Goal: Information Seeking & Learning: Learn about a topic

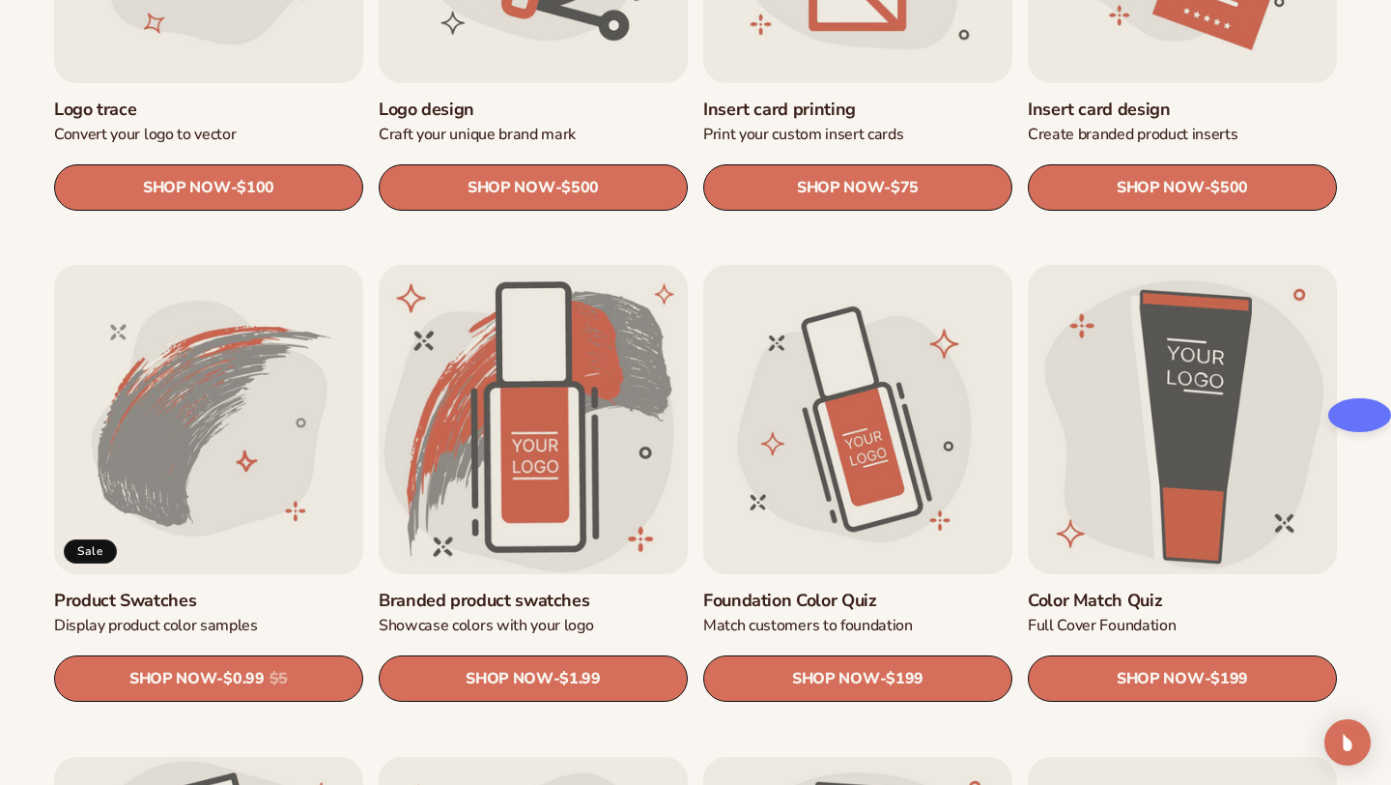
scroll to position [910, 0]
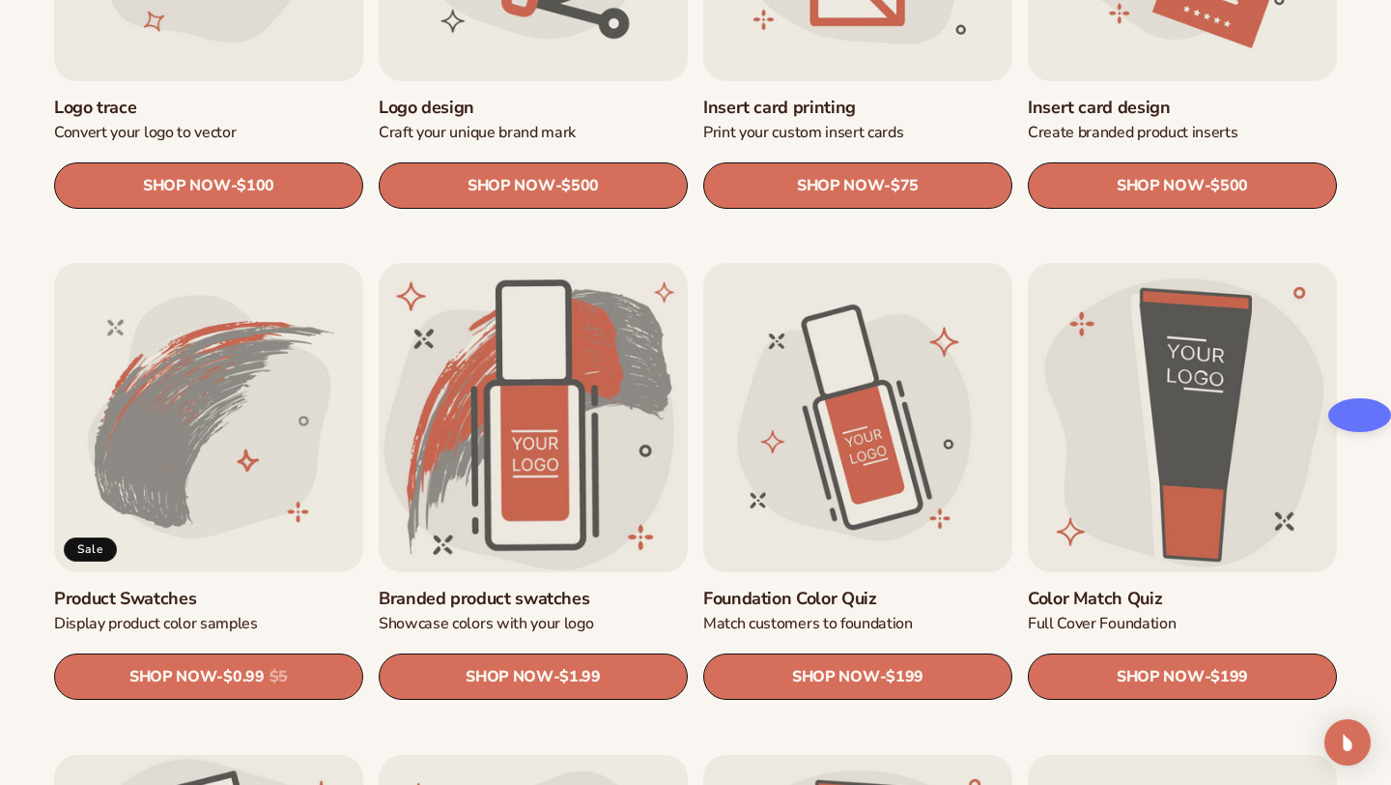
click at [195, 587] on link "Product Swatches" at bounding box center [208, 598] width 309 height 22
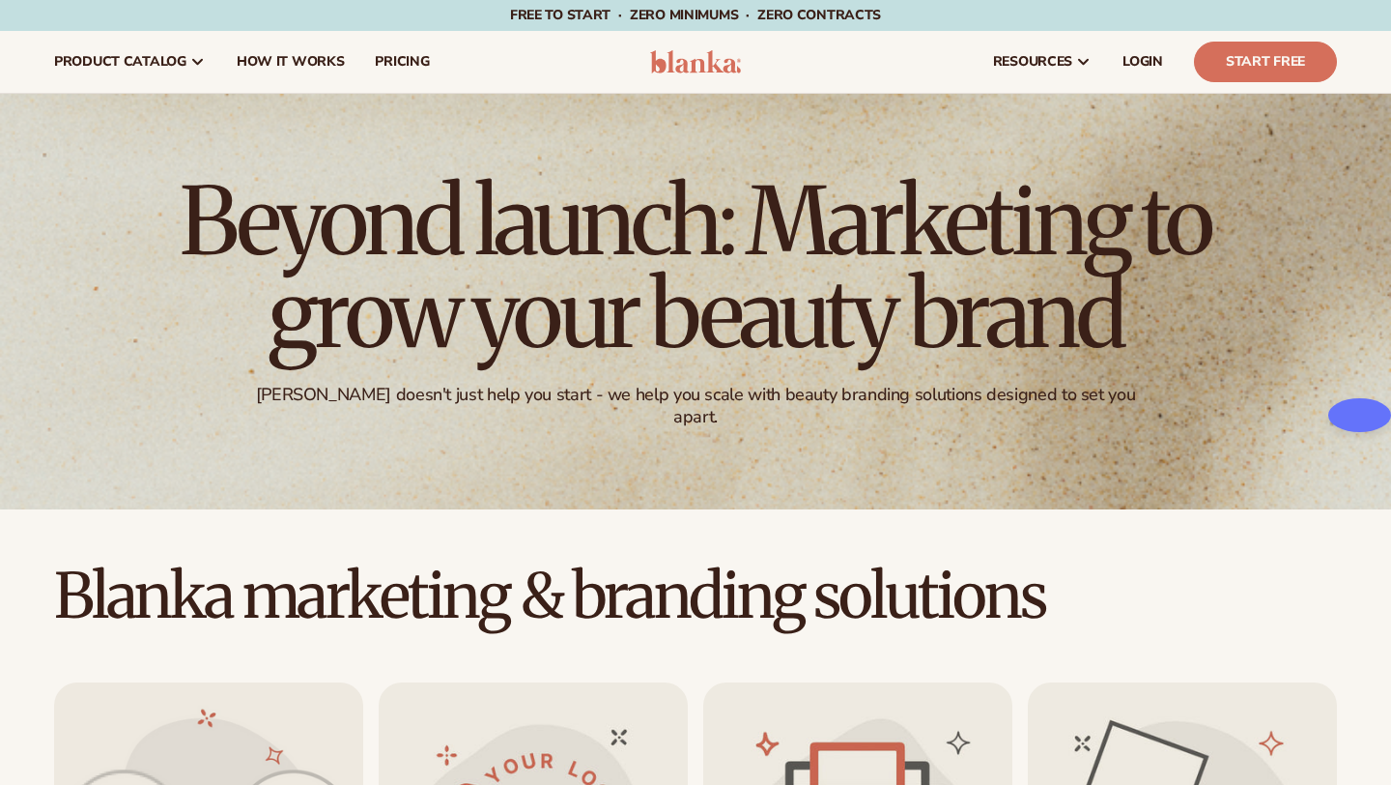
scroll to position [910, 0]
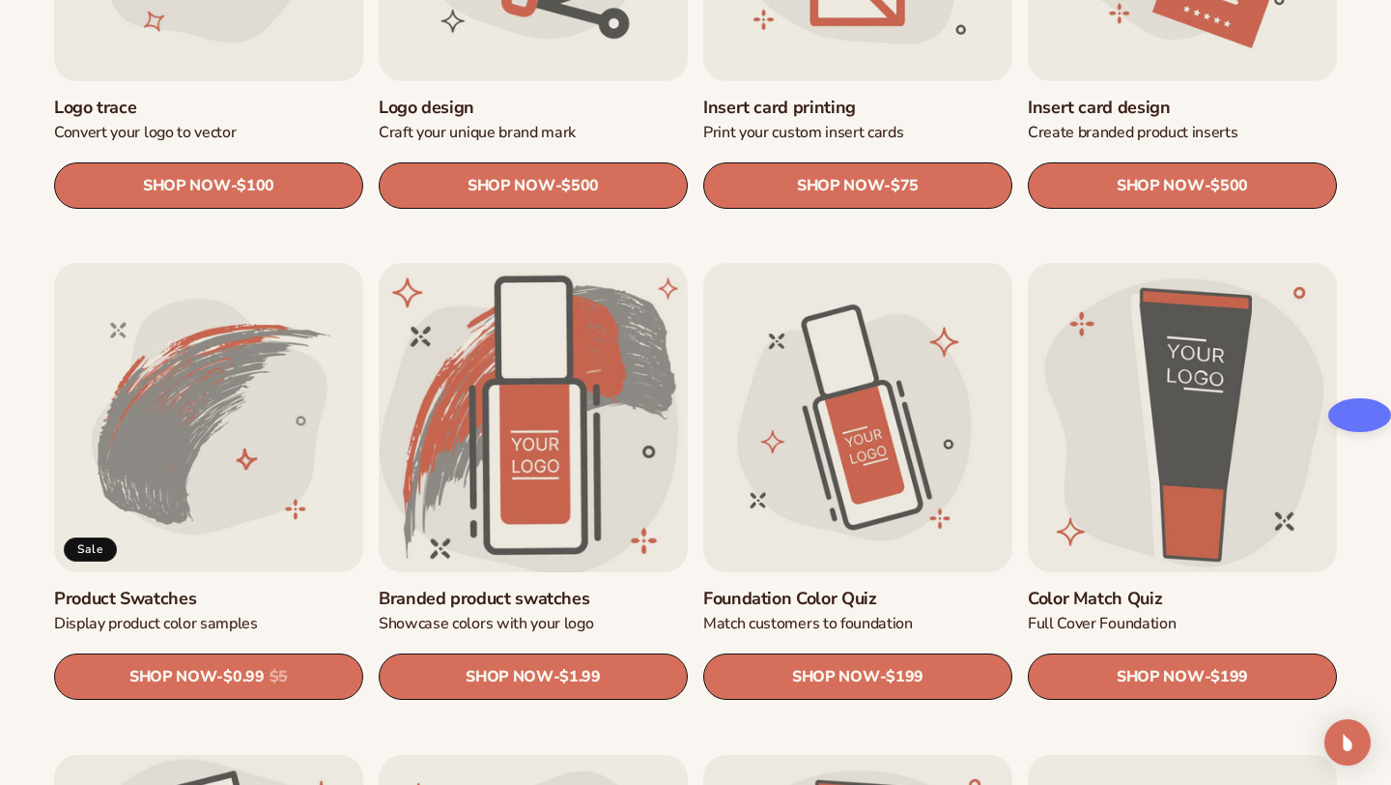
click at [531, 587] on link "Branded product swatches" at bounding box center [533, 598] width 309 height 22
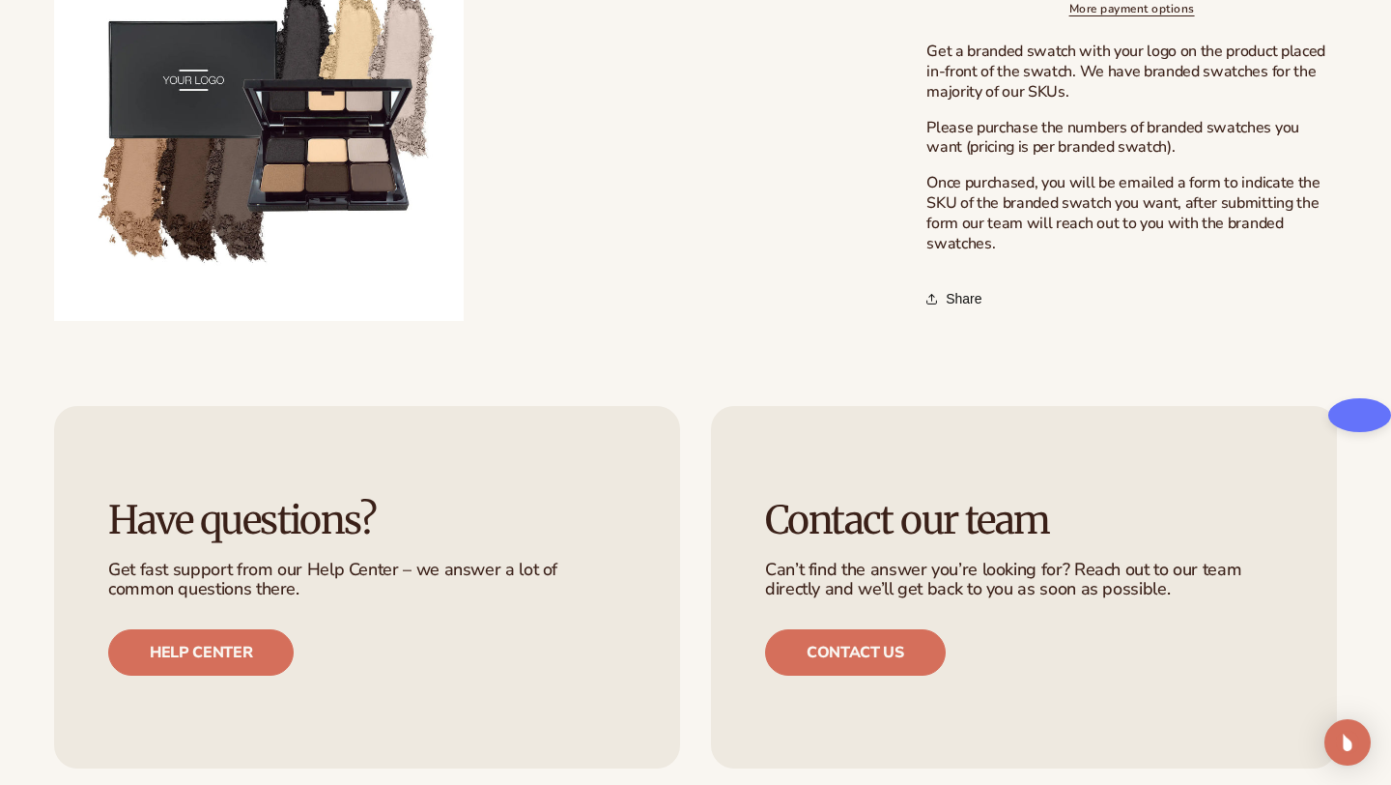
scroll to position [1726, 0]
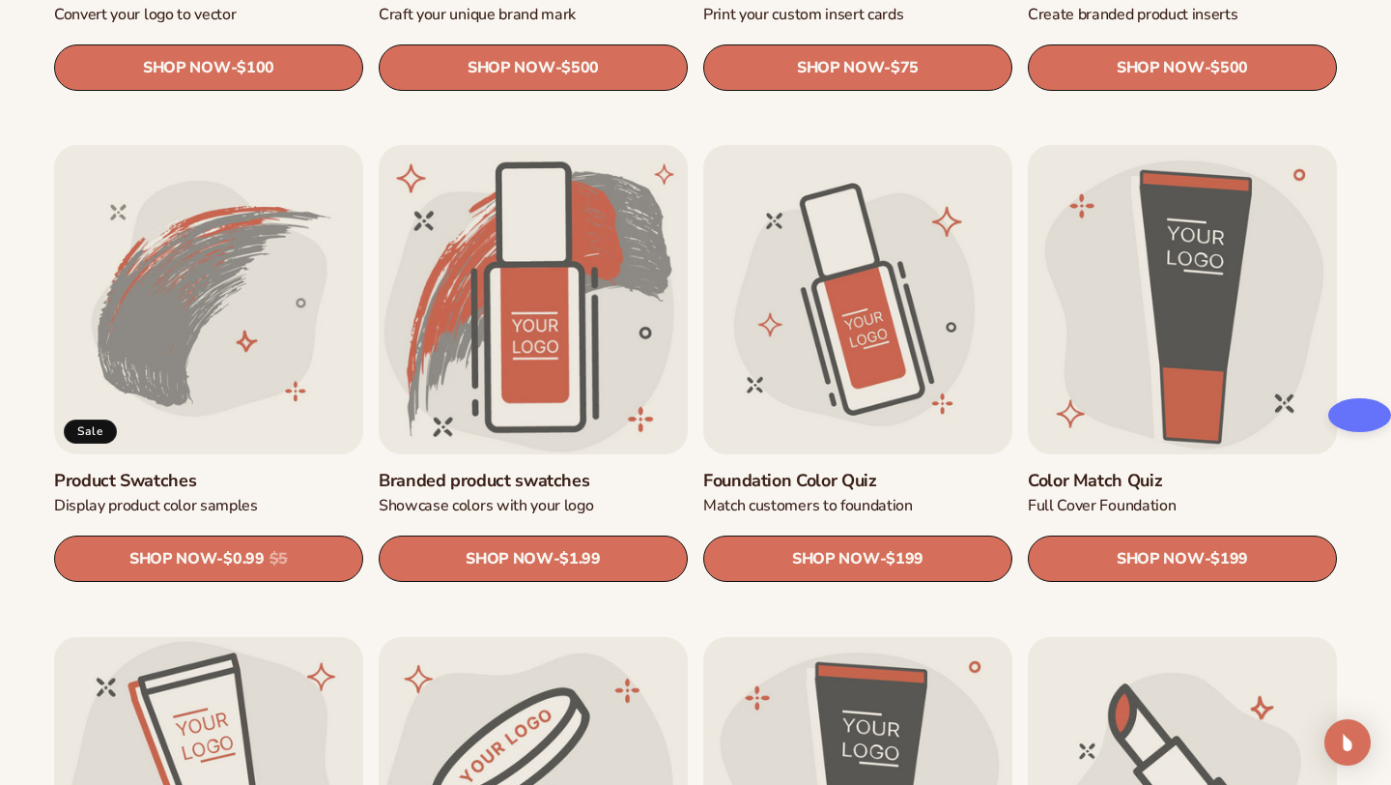
scroll to position [1060, 0]
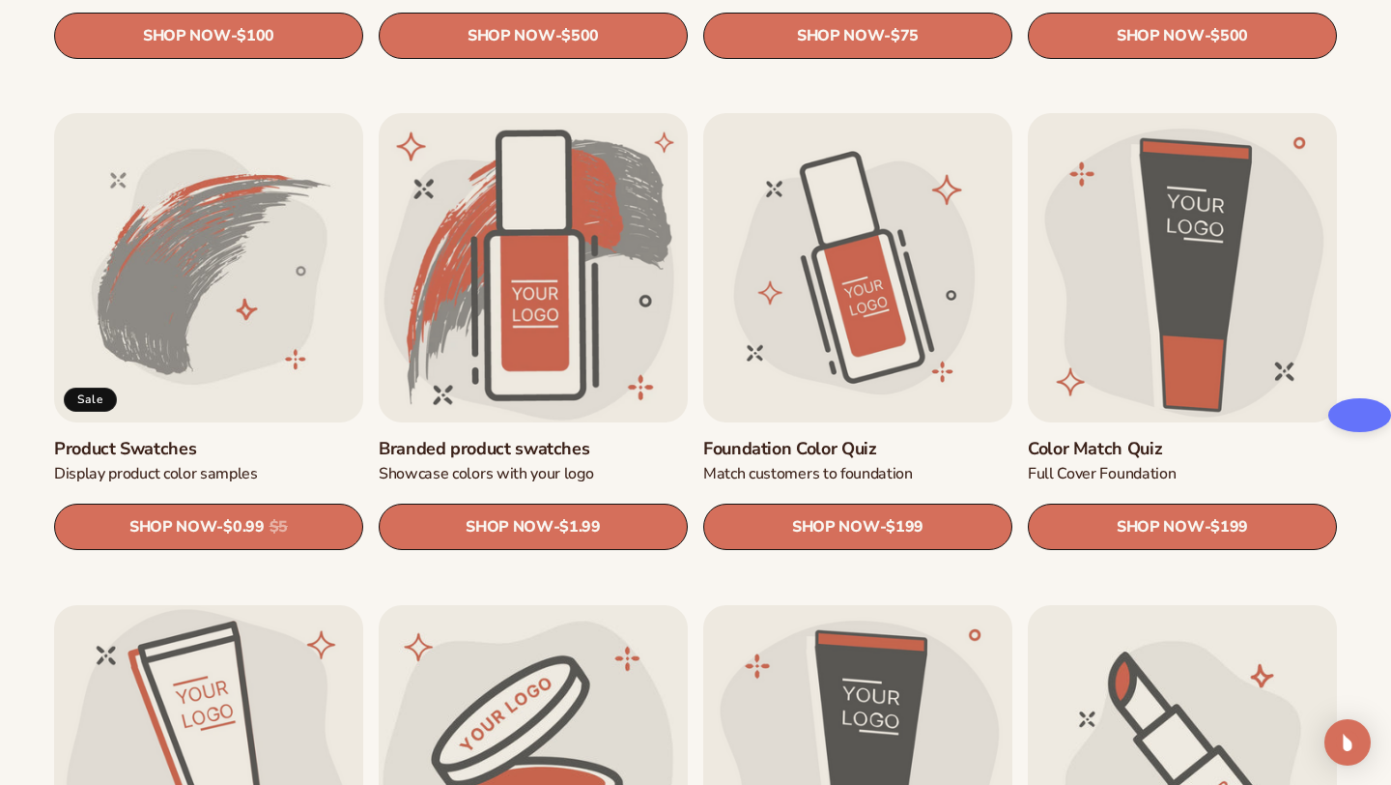
click at [835, 438] on link "Foundation Color Quiz" at bounding box center [857, 449] width 309 height 22
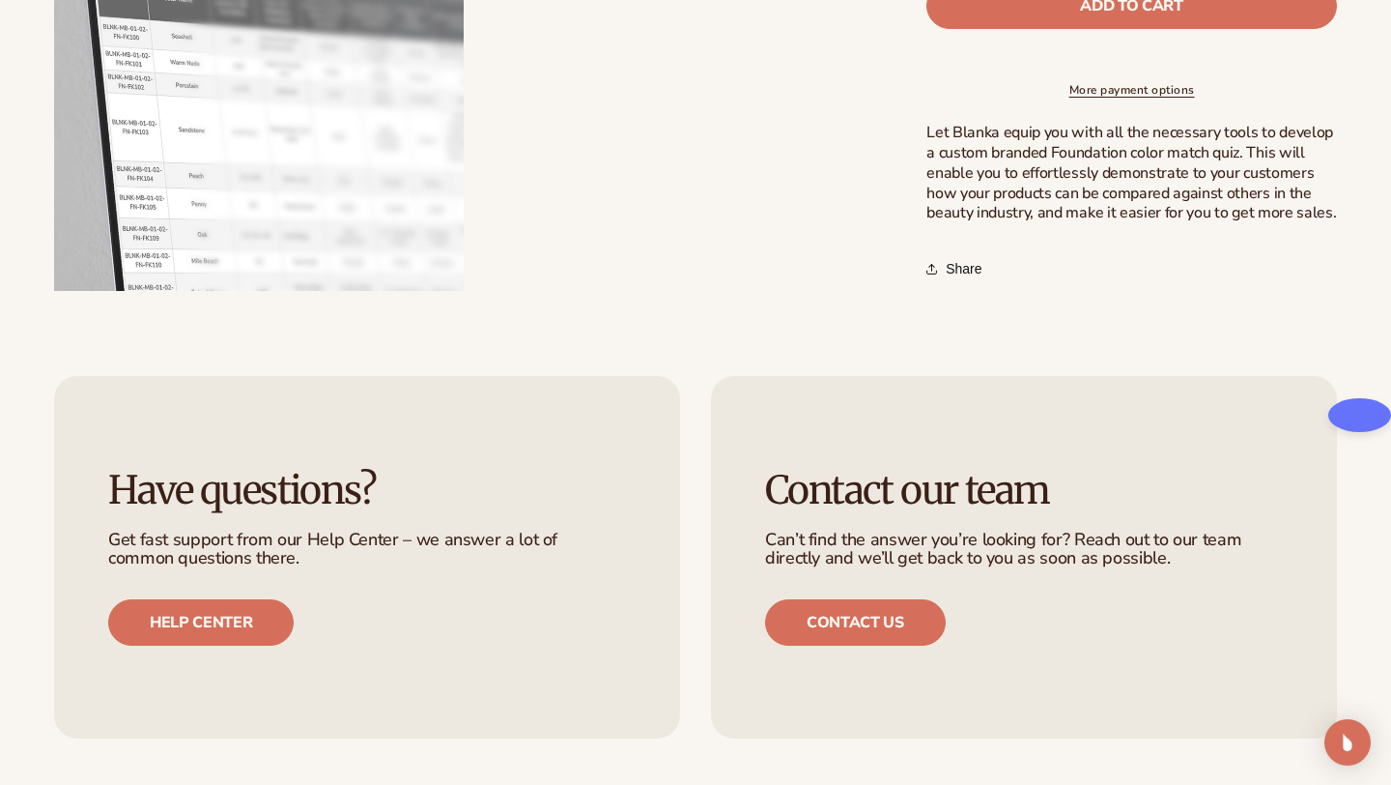
scroll to position [1120, 0]
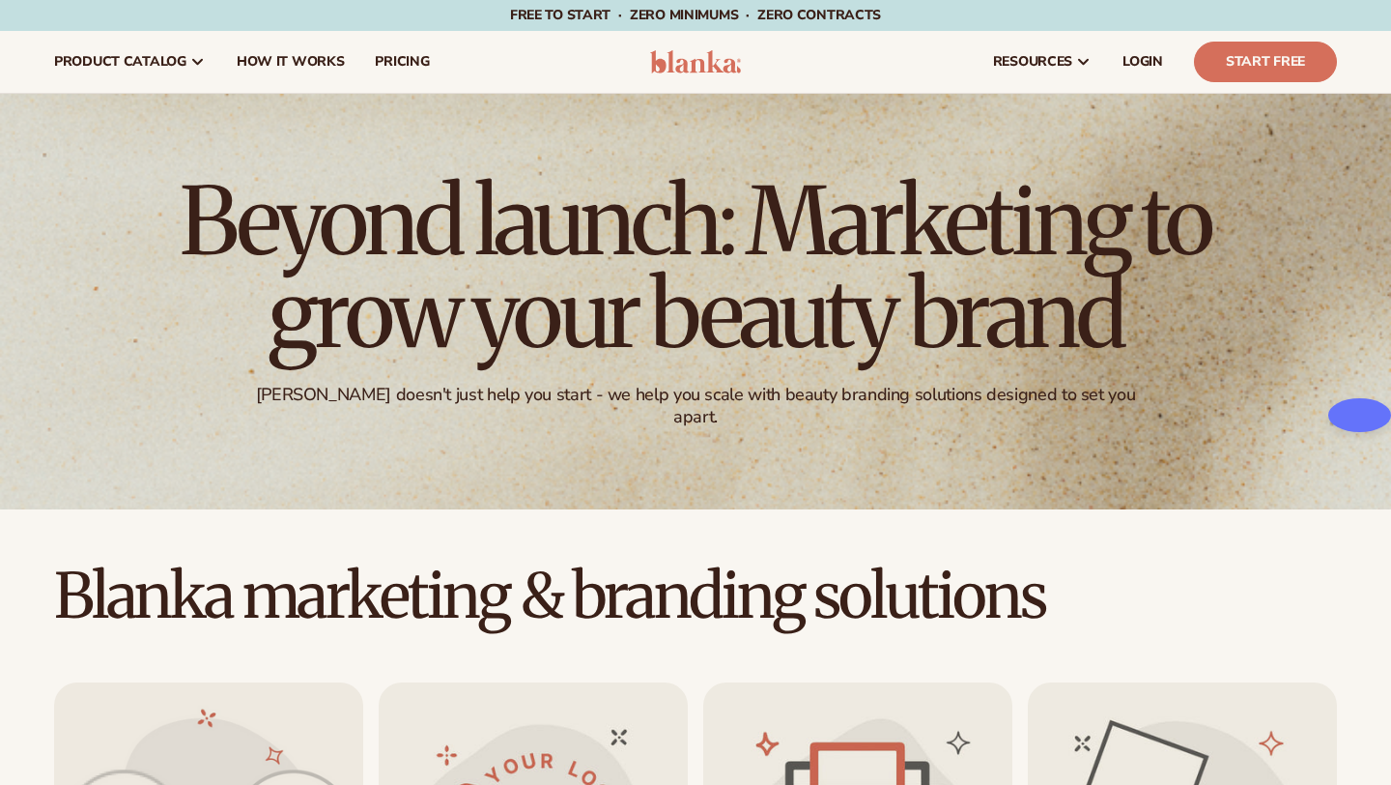
scroll to position [1060, 0]
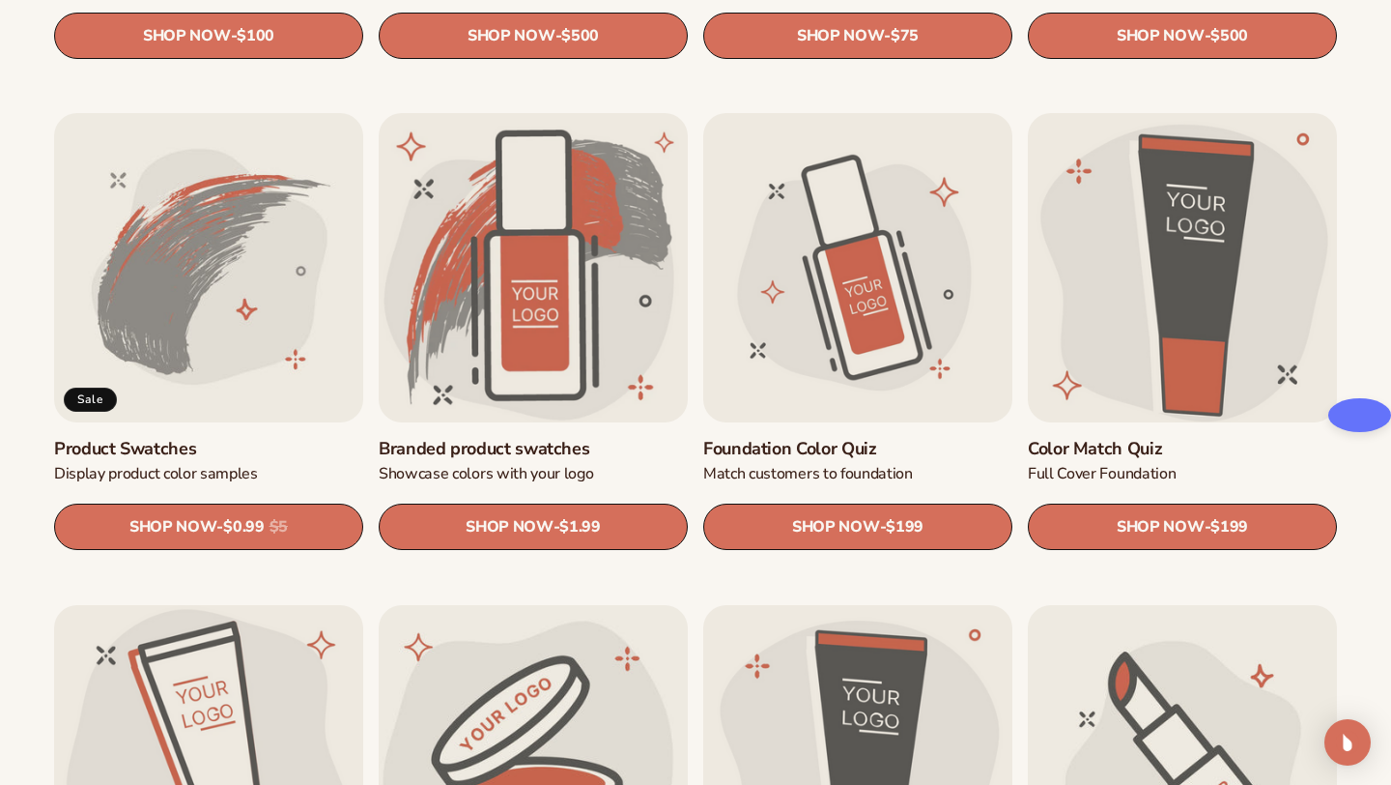
click at [1140, 438] on link "Color Match Quiz" at bounding box center [1182, 449] width 309 height 22
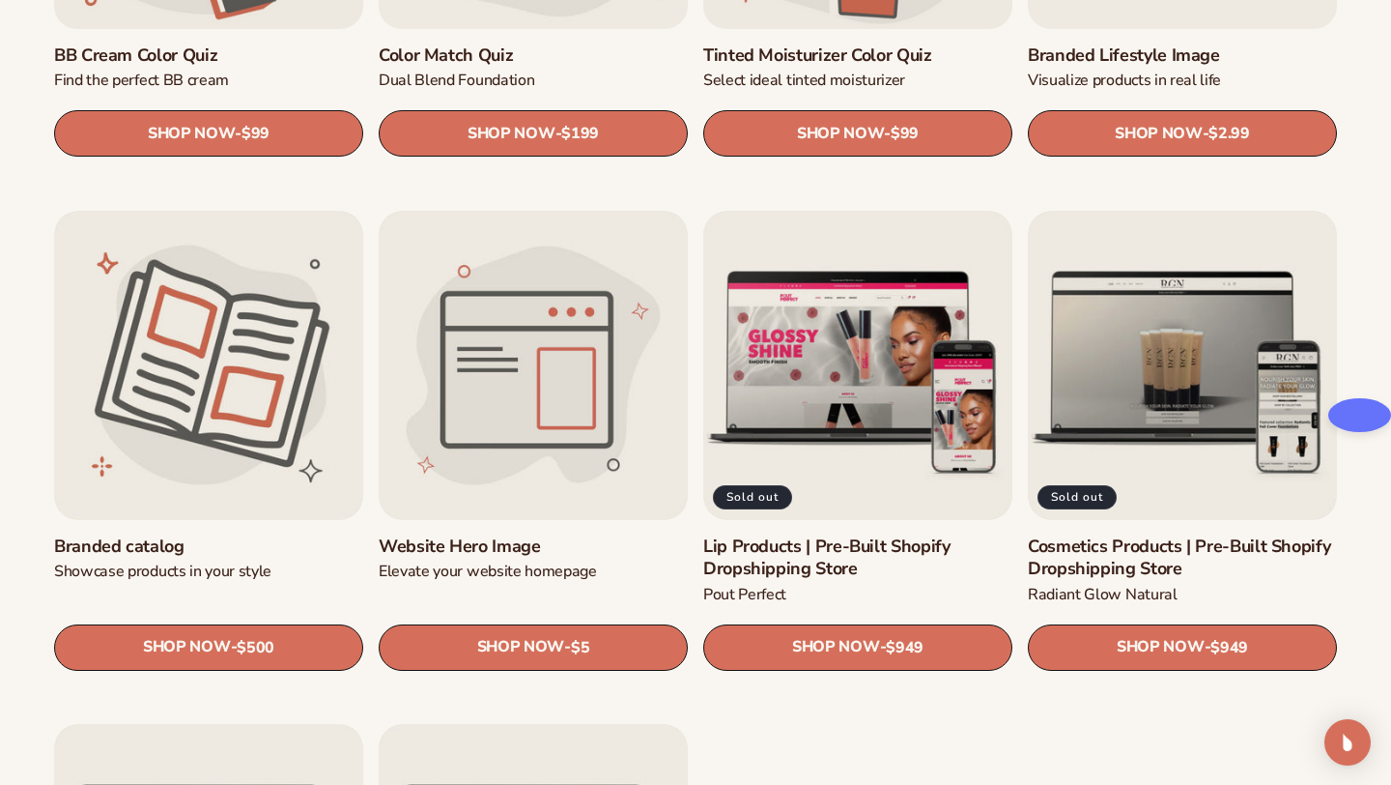
scroll to position [1960, 0]
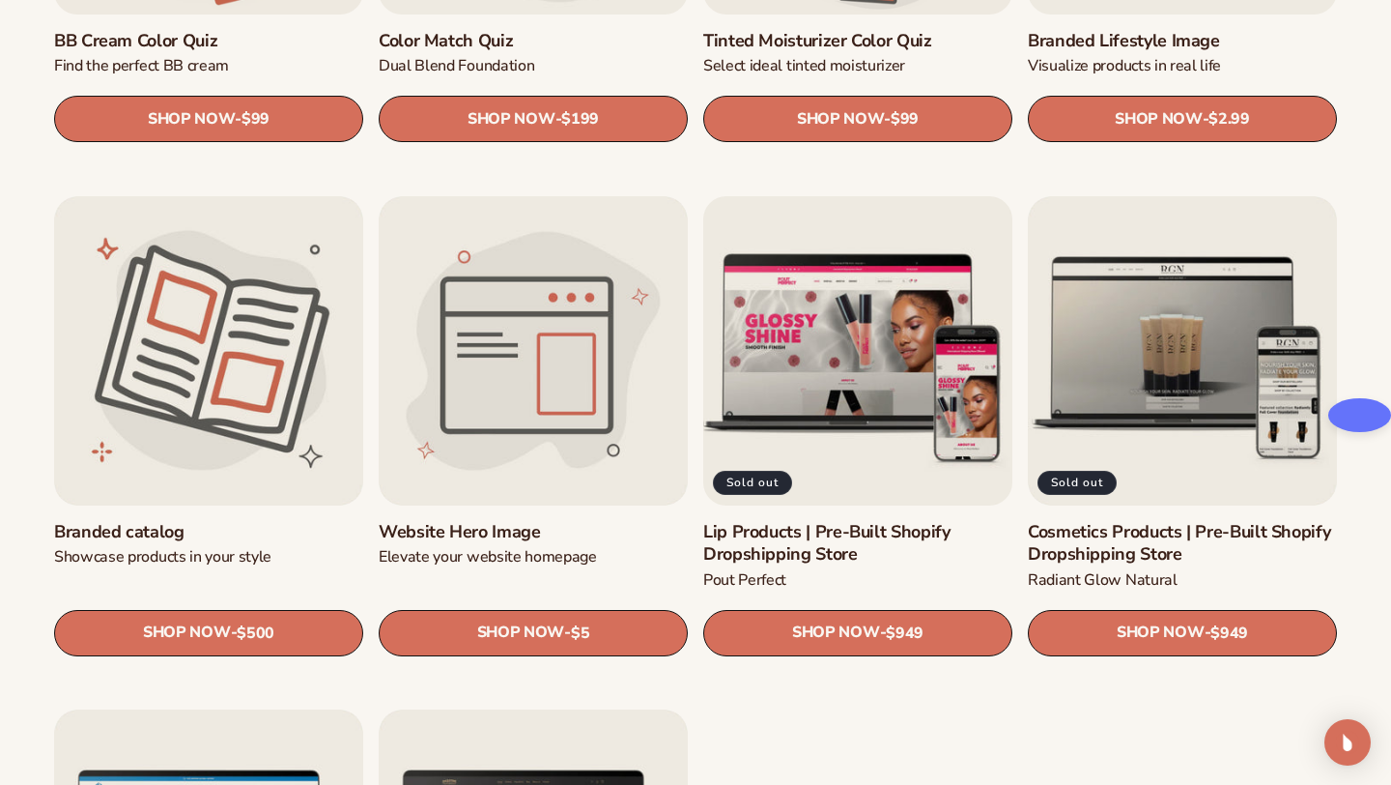
click at [830, 521] on link "Lip Products | Pre-Built Shopify Dropshipping Store" at bounding box center [857, 543] width 309 height 45
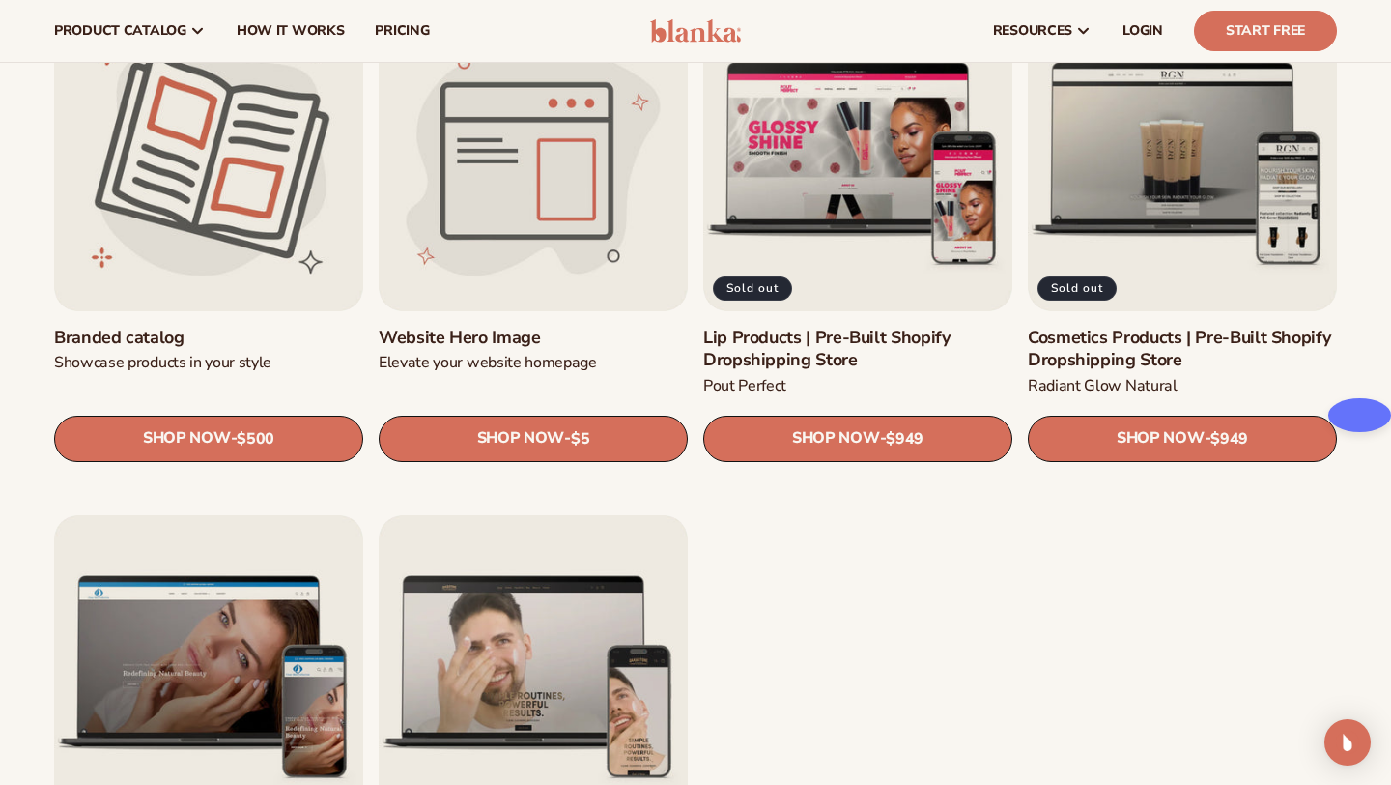
scroll to position [2124, 0]
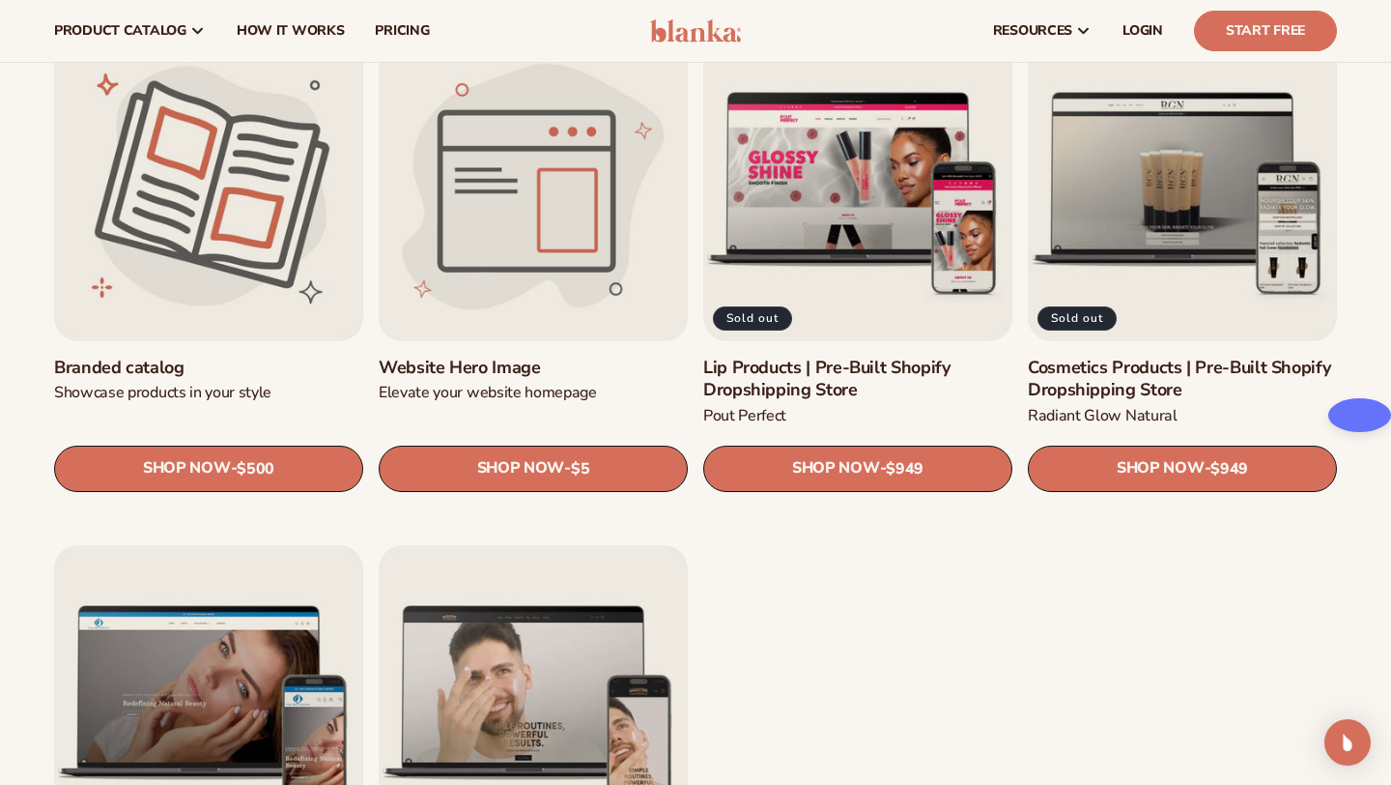
click at [489, 357] on link "Website Hero Image" at bounding box center [533, 368] width 309 height 22
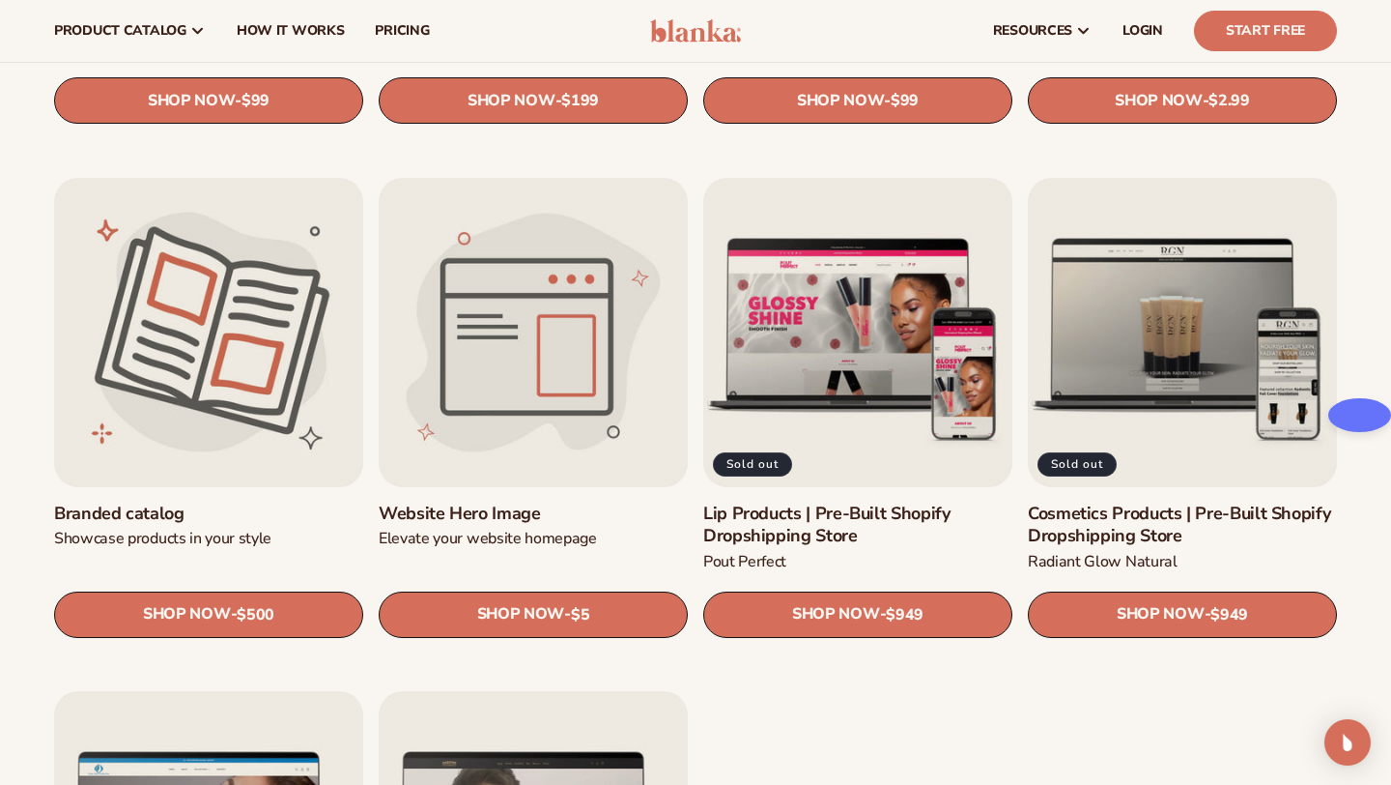
scroll to position [1977, 0]
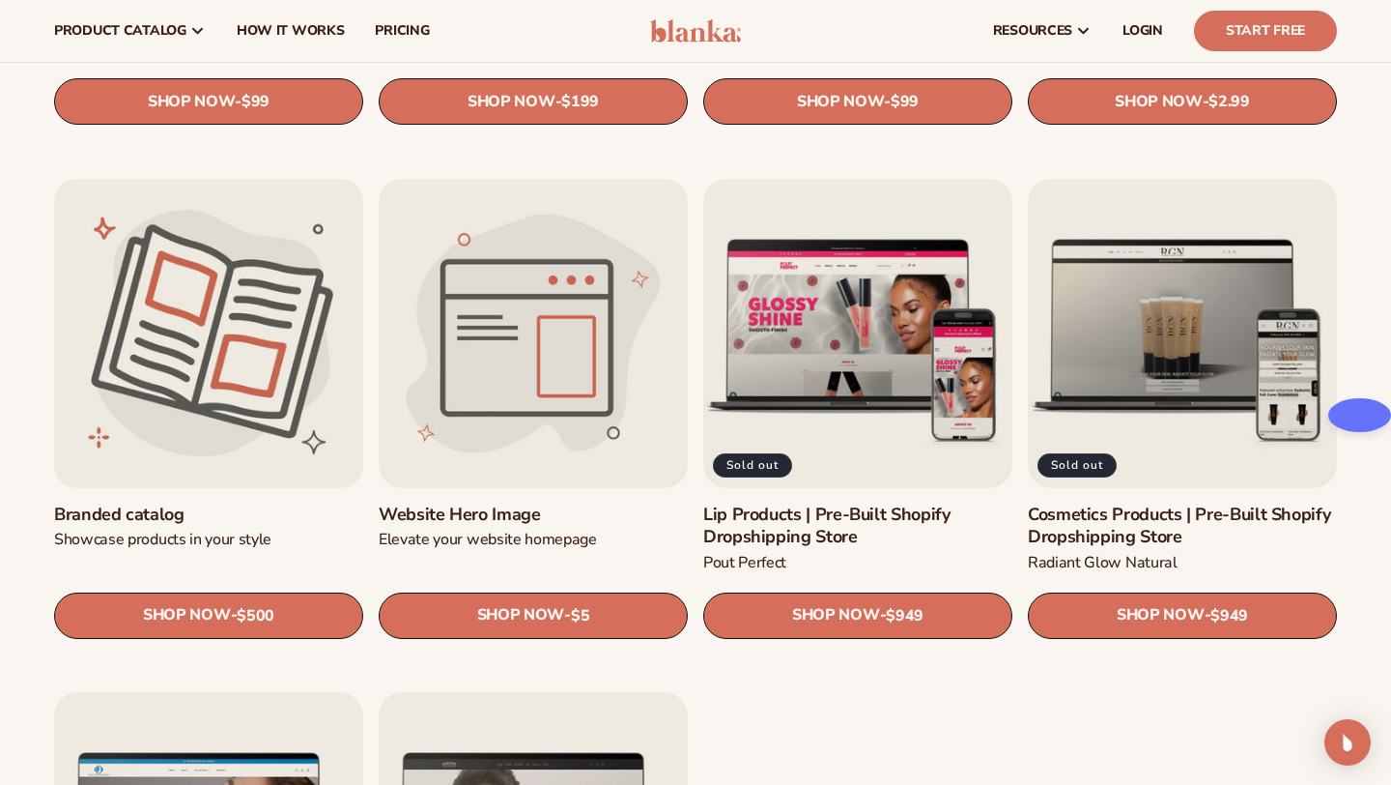
click at [188, 503] on link "Branded catalog" at bounding box center [208, 514] width 309 height 22
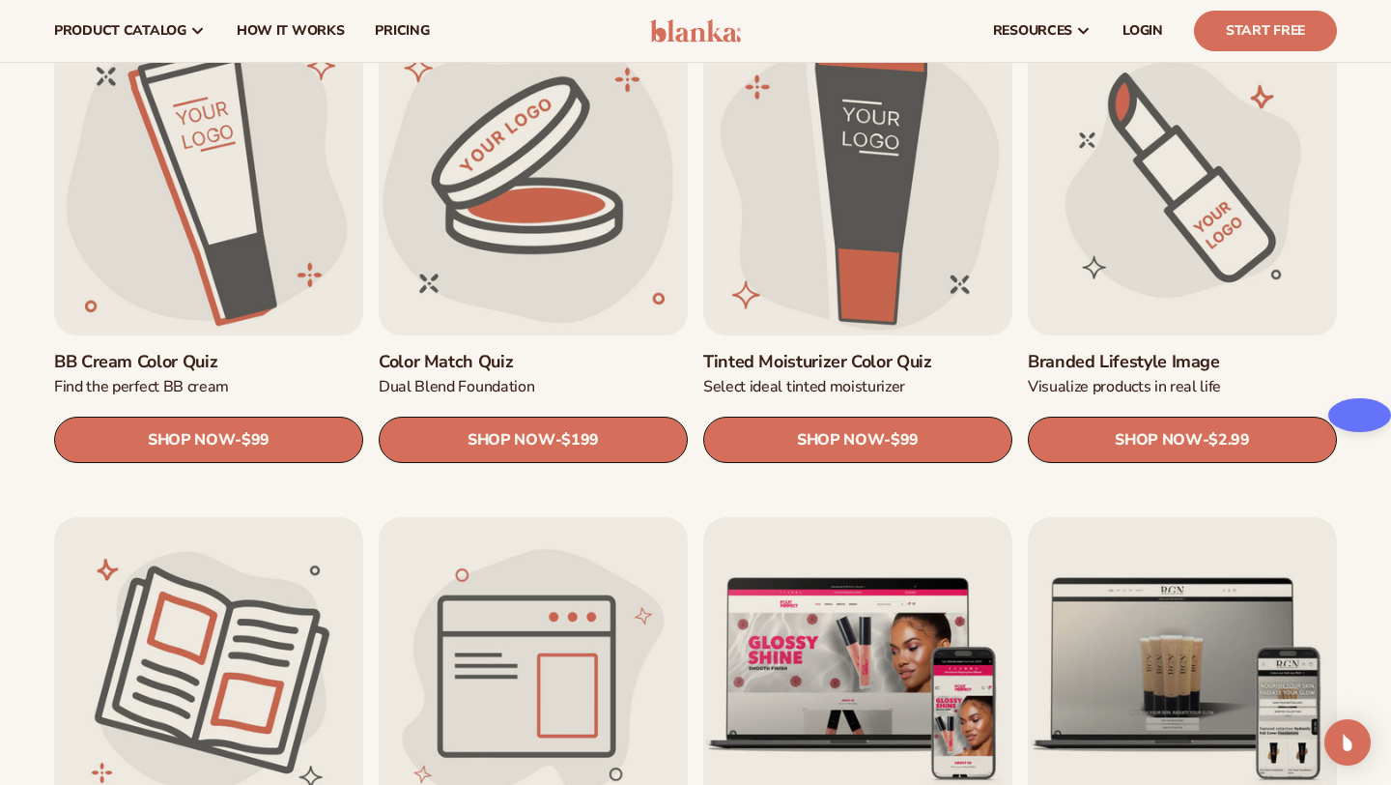
scroll to position [1634, 0]
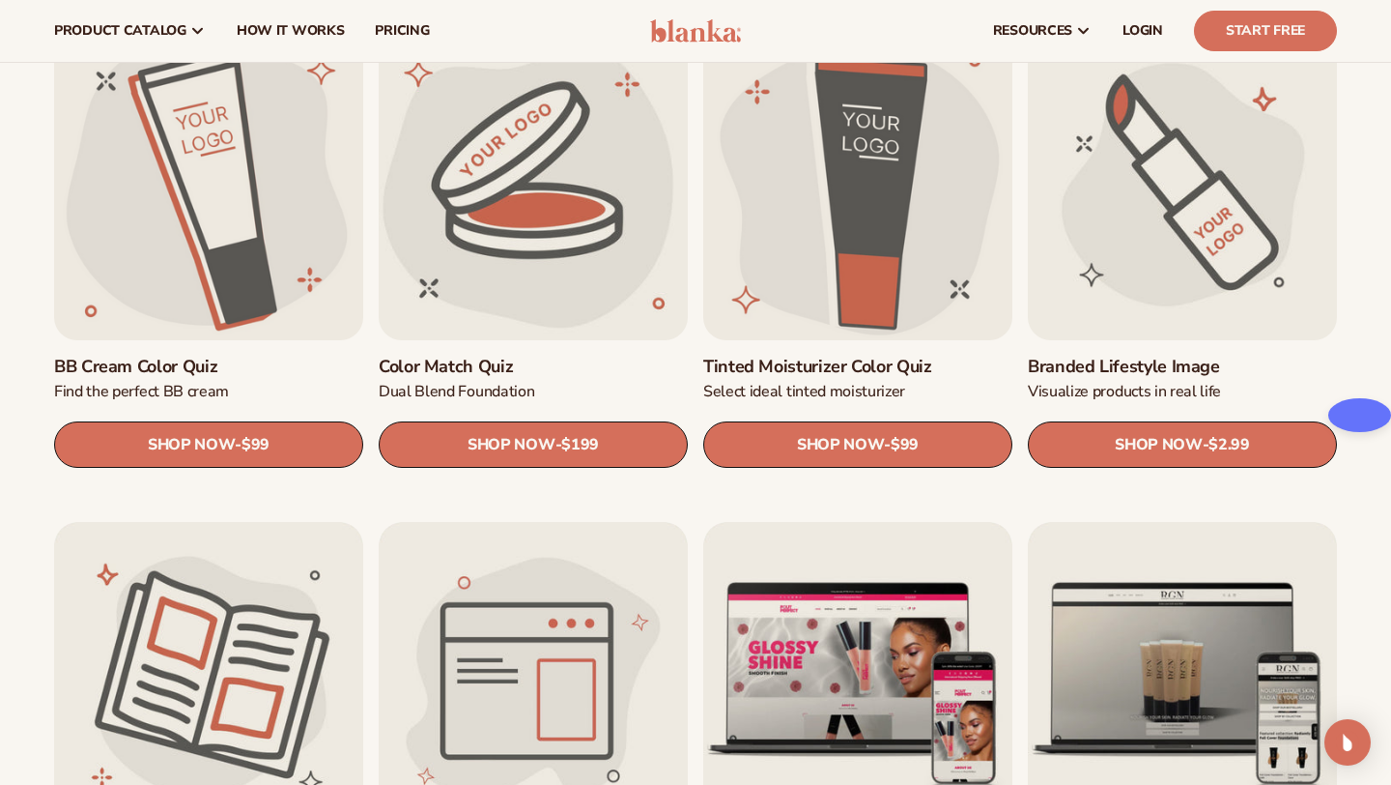
click at [1161, 356] on link "Branded Lifestyle Image" at bounding box center [1182, 367] width 309 height 22
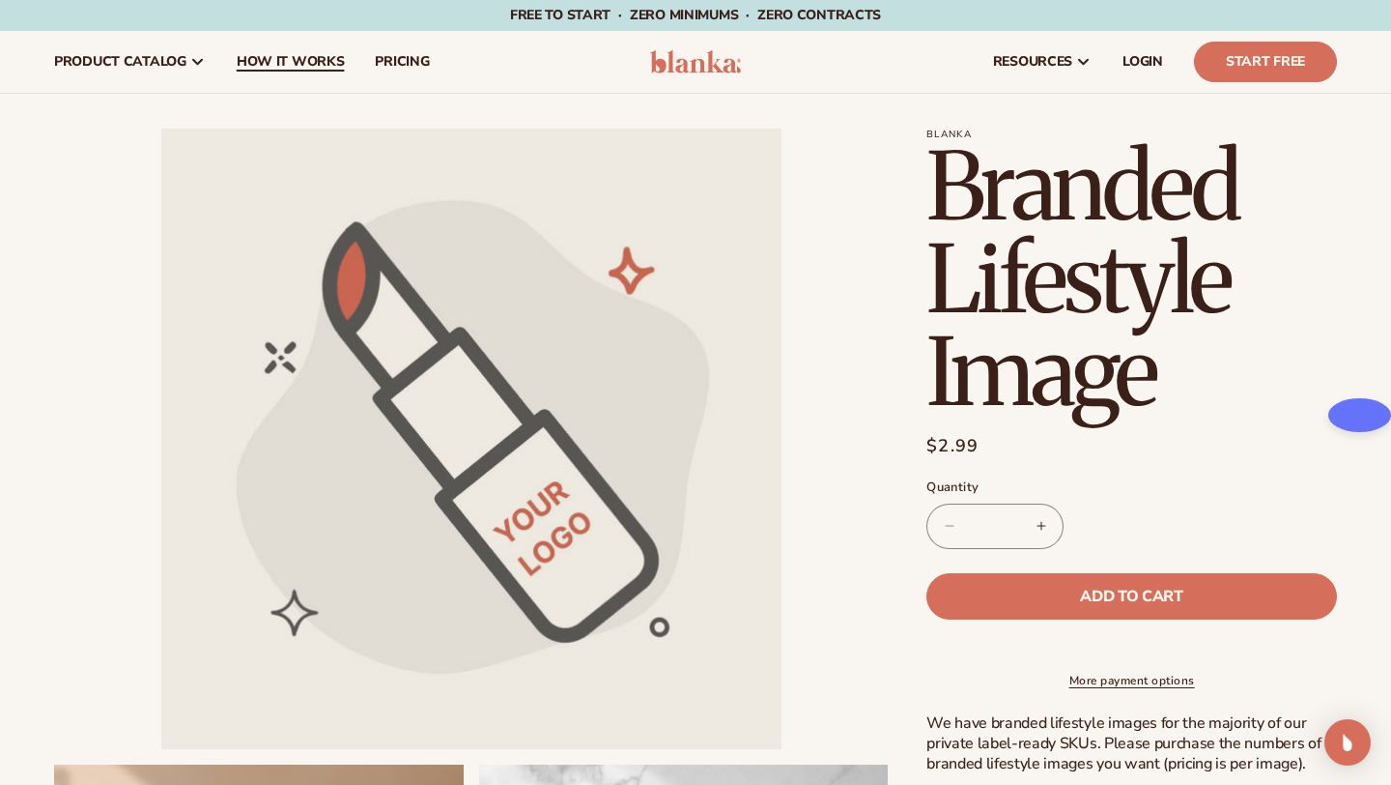
click at [319, 62] on span "How It Works" at bounding box center [291, 61] width 108 height 15
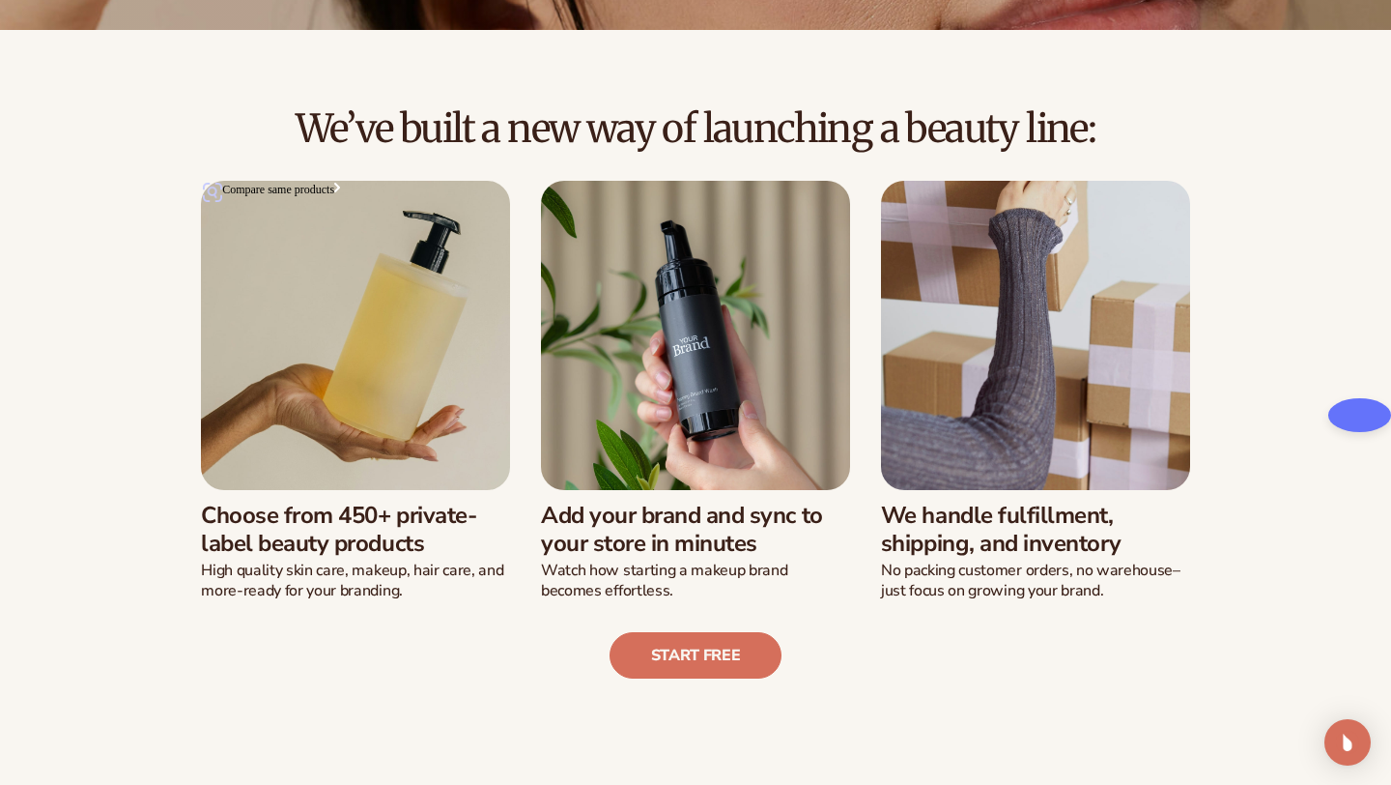
scroll to position [367, 0]
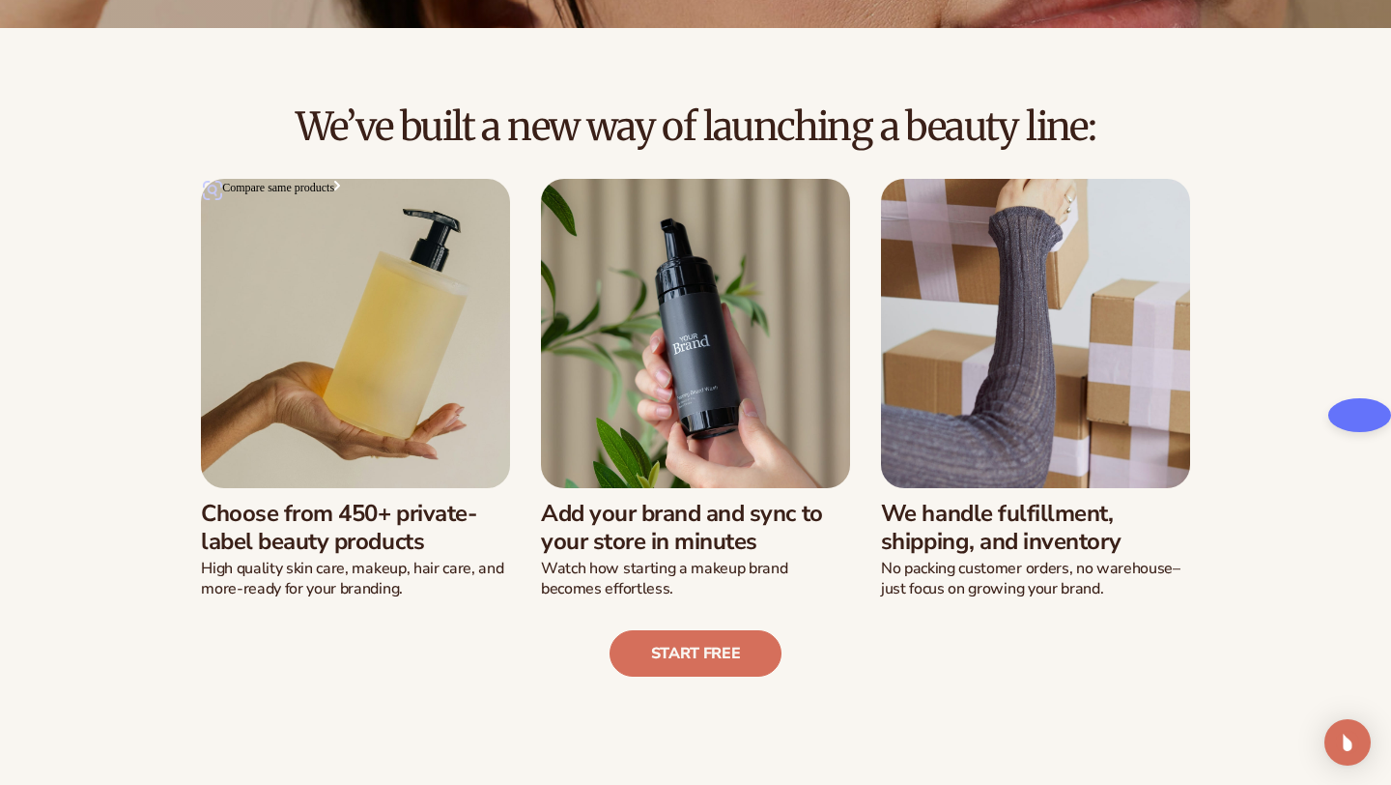
click at [356, 369] on img at bounding box center [355, 333] width 309 height 309
click at [336, 526] on h3 "Choose from 450+ private-label beauty products" at bounding box center [355, 528] width 309 height 56
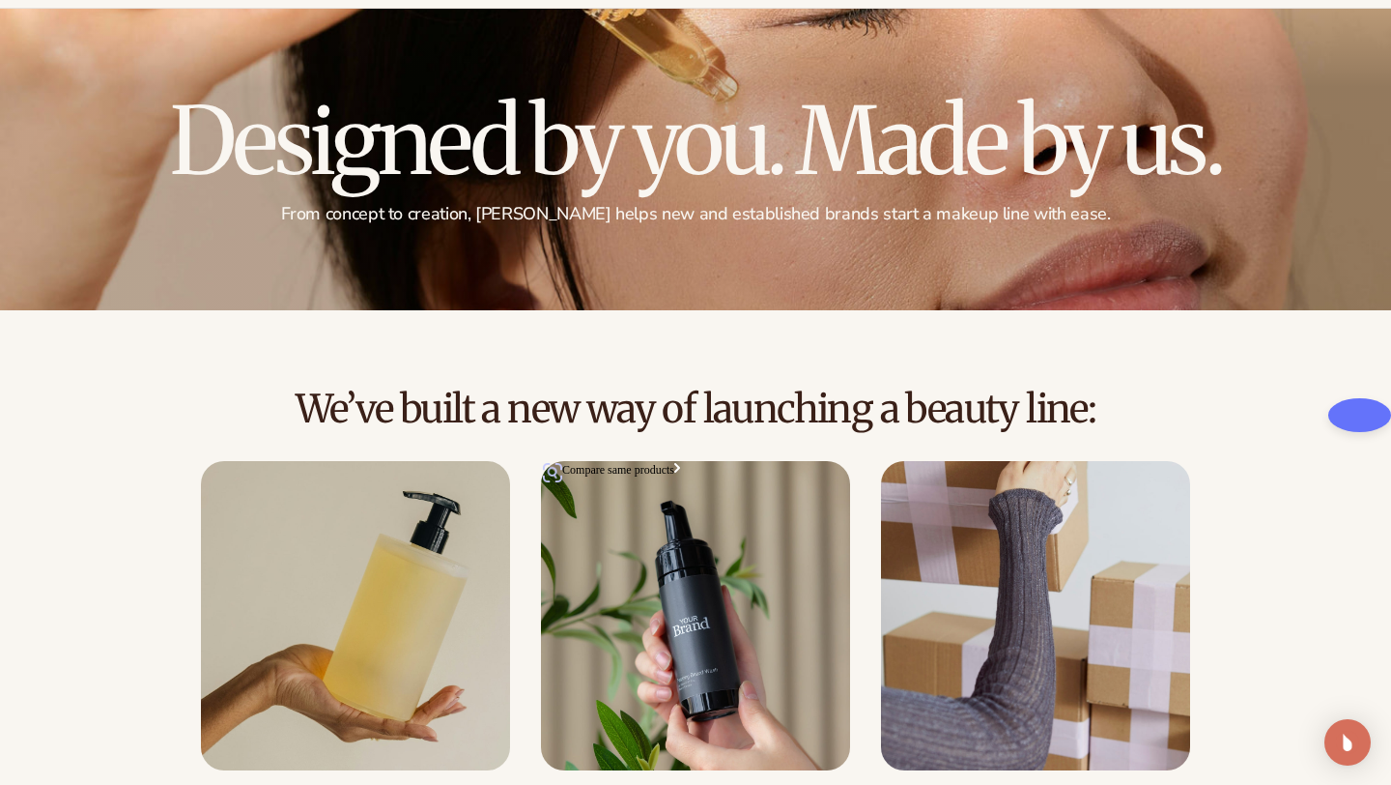
scroll to position [0, 0]
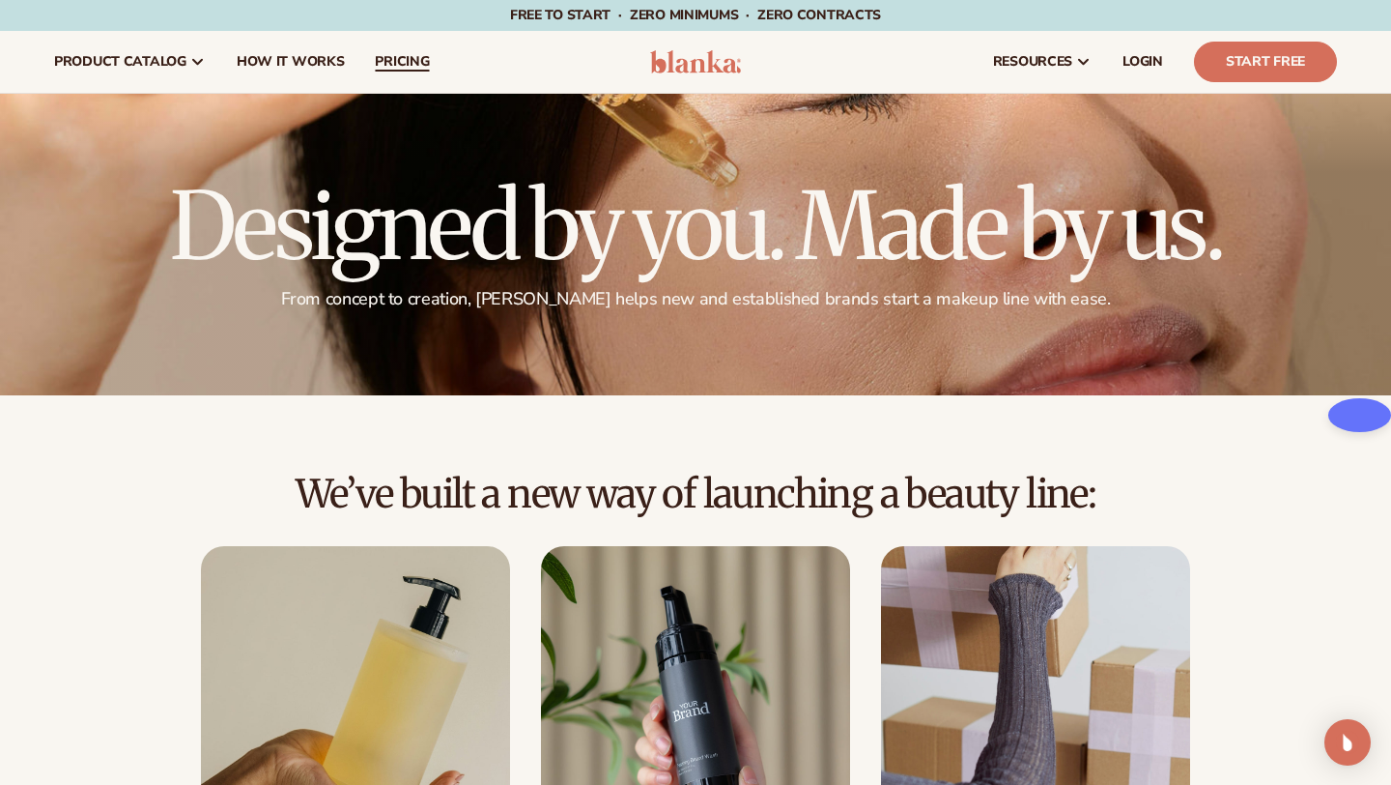
click at [379, 60] on span "pricing" at bounding box center [402, 61] width 54 height 15
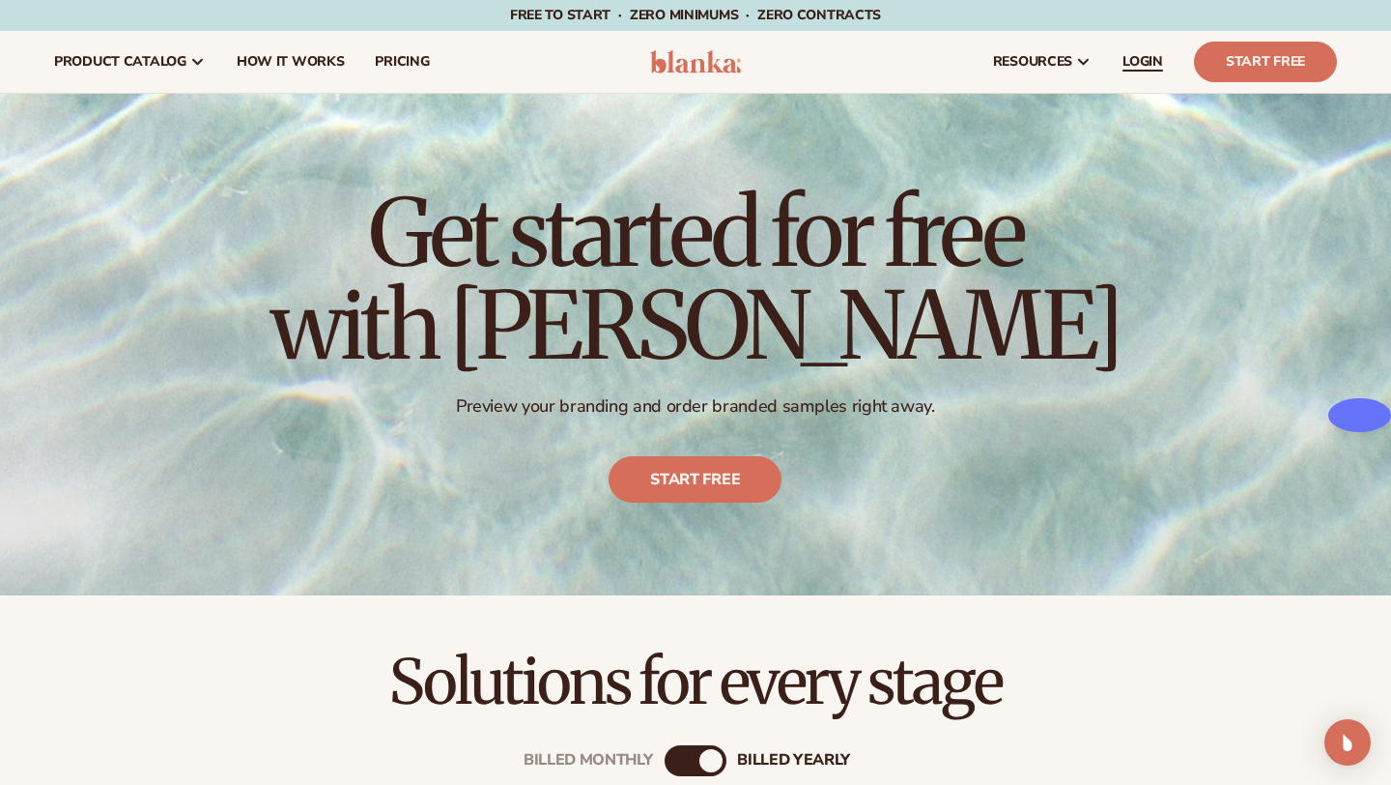
click at [1152, 60] on span "LOGIN" at bounding box center [1143, 61] width 41 height 15
